Goal: Navigation & Orientation: Find specific page/section

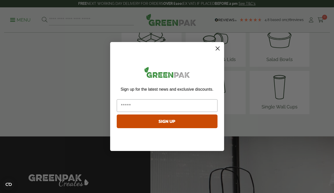
scroll to position [760, 0]
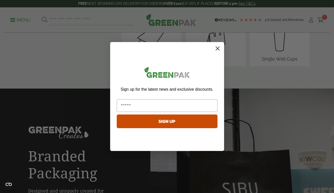
click at [215, 48] on circle "Close dialog" at bounding box center [217, 48] width 8 height 8
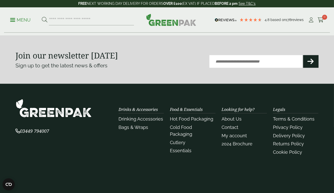
scroll to position [1165, 0]
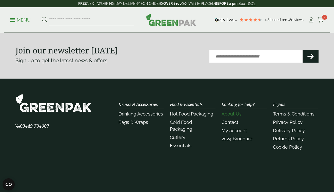
click at [236, 112] on link "About Us" at bounding box center [232, 113] width 20 height 5
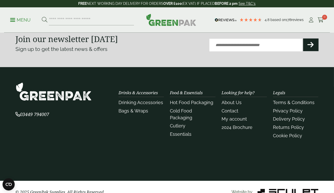
scroll to position [177, 0]
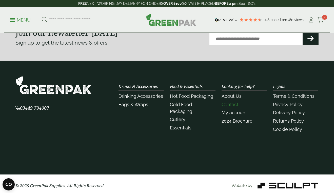
click at [233, 105] on link "Contact" at bounding box center [230, 104] width 17 height 5
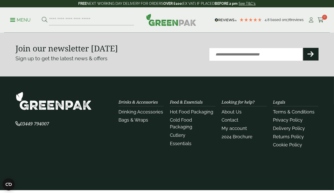
scroll to position [277, 0]
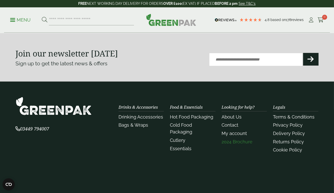
click at [227, 144] on link "2024 Brochure" at bounding box center [237, 141] width 31 height 5
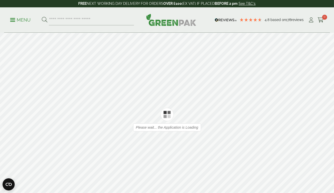
type input "*"
type input "**"
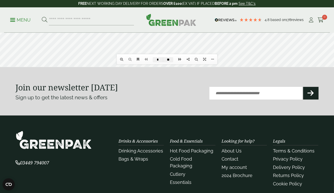
scroll to position [152, 0]
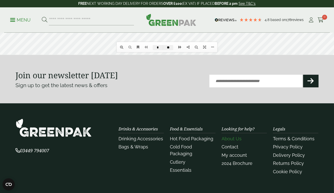
click at [236, 136] on link "About Us" at bounding box center [232, 138] width 20 height 5
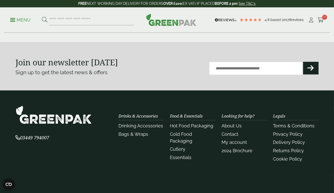
scroll to position [152, 0]
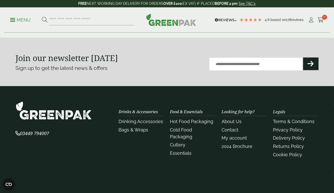
click at [77, 112] on img at bounding box center [54, 110] width 76 height 18
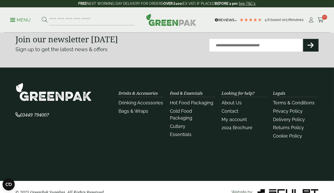
scroll to position [1186, 0]
